Goal: Check status: Check status

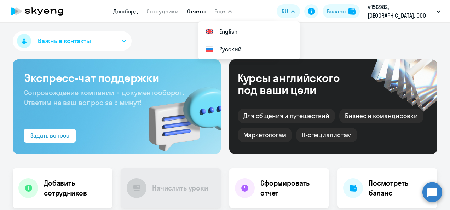
select select "30"
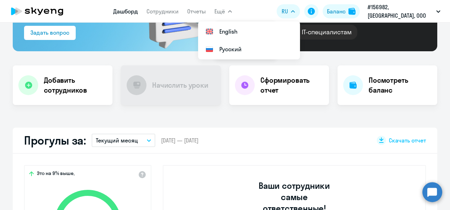
scroll to position [106, 0]
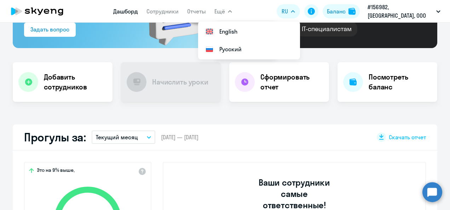
click at [147, 137] on icon "button" at bounding box center [149, 137] width 4 height 2
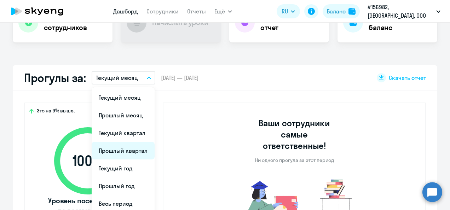
scroll to position [177, 0]
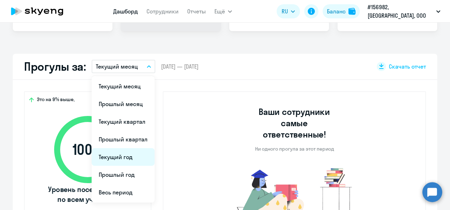
click at [123, 155] on li "Текущий год" at bounding box center [123, 157] width 63 height 18
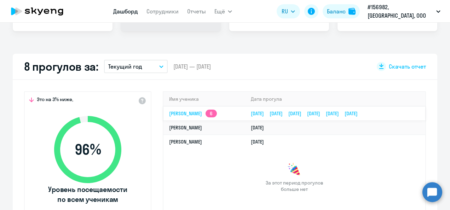
click at [217, 112] on link "[PERSON_NAME] 6" at bounding box center [193, 113] width 48 height 6
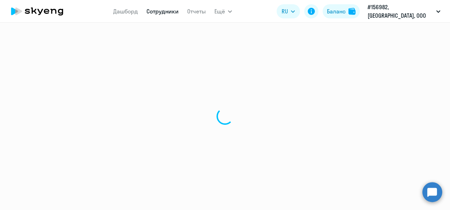
select select "english"
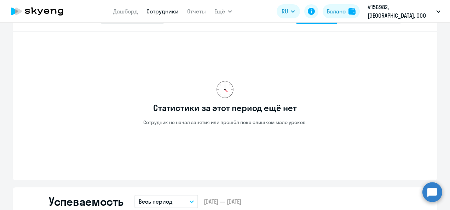
scroll to position [318, 0]
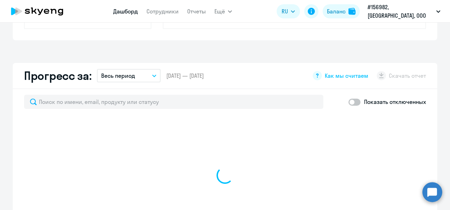
scroll to position [368, 0]
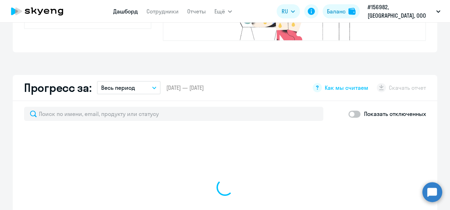
select select "30"
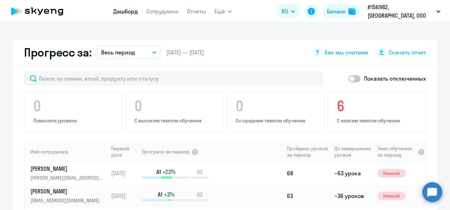
scroll to position [332, 0]
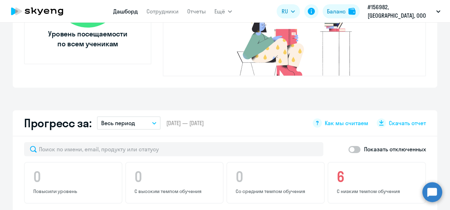
click at [152, 122] on icon "button" at bounding box center [154, 123] width 4 height 2
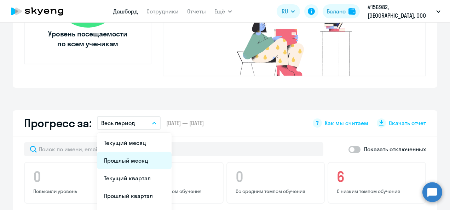
drag, startPoint x: 131, startPoint y: 148, endPoint x: 149, endPoint y: 147, distance: 17.7
click at [149, 152] on li "Прошлый месяц" at bounding box center [134, 161] width 75 height 18
